Goal: Task Accomplishment & Management: Use online tool/utility

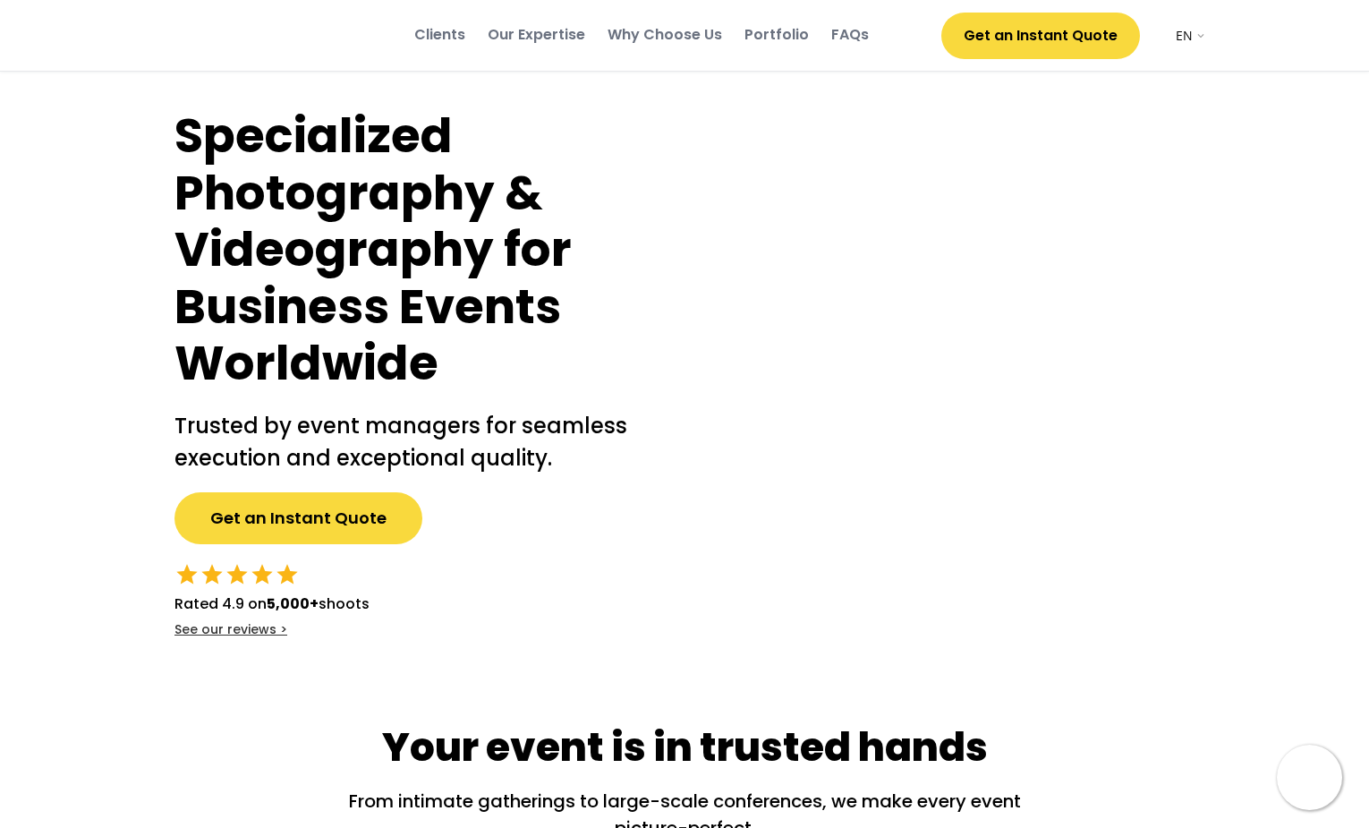
select select ""en""
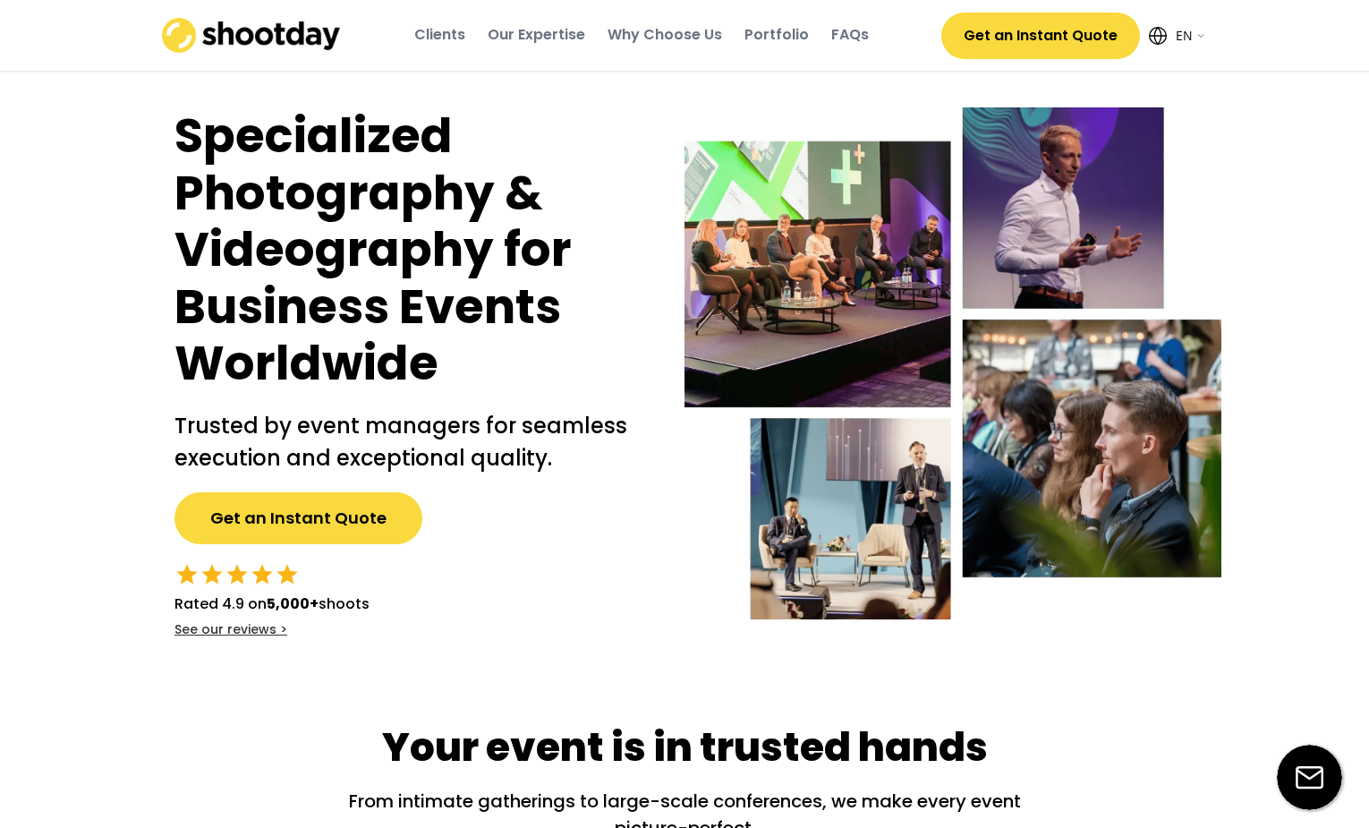
click at [1012, 39] on button "Get an Instant Quote" at bounding box center [1040, 36] width 199 height 47
